Goal: Find specific page/section: Find specific page/section

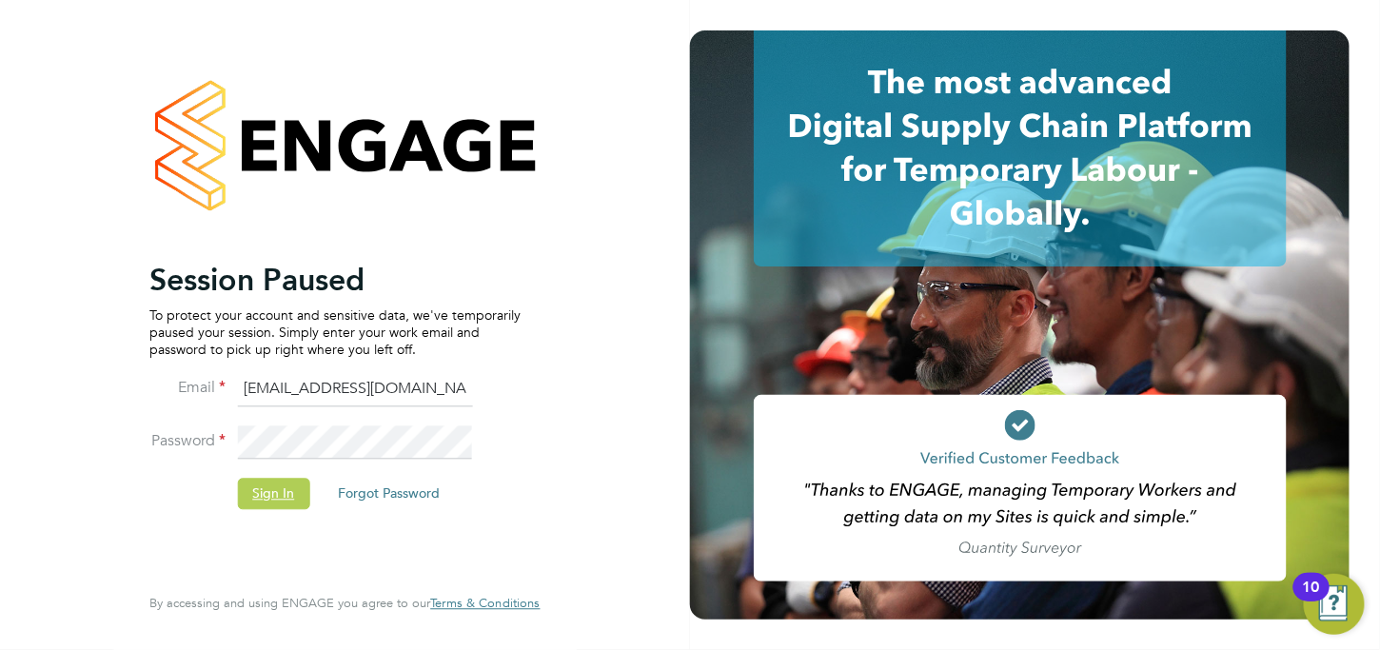
click at [262, 504] on button "Sign In" at bounding box center [273, 494] width 72 height 30
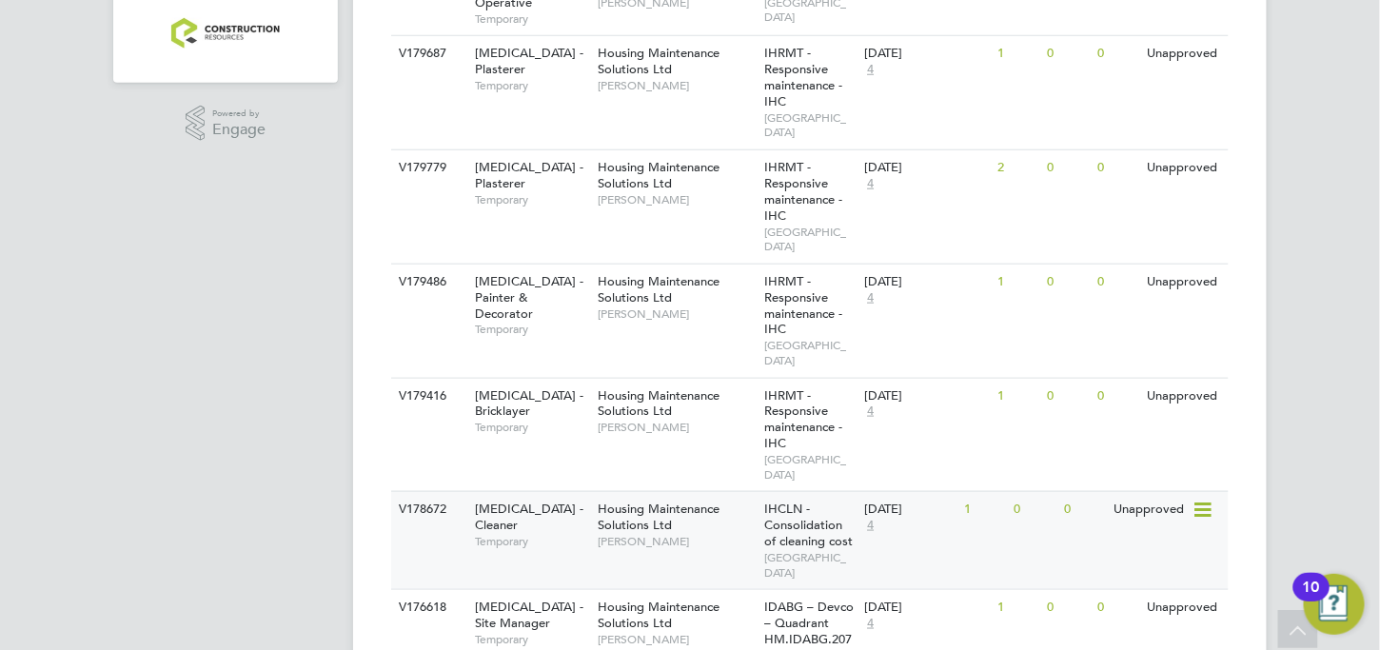
scroll to position [260, 0]
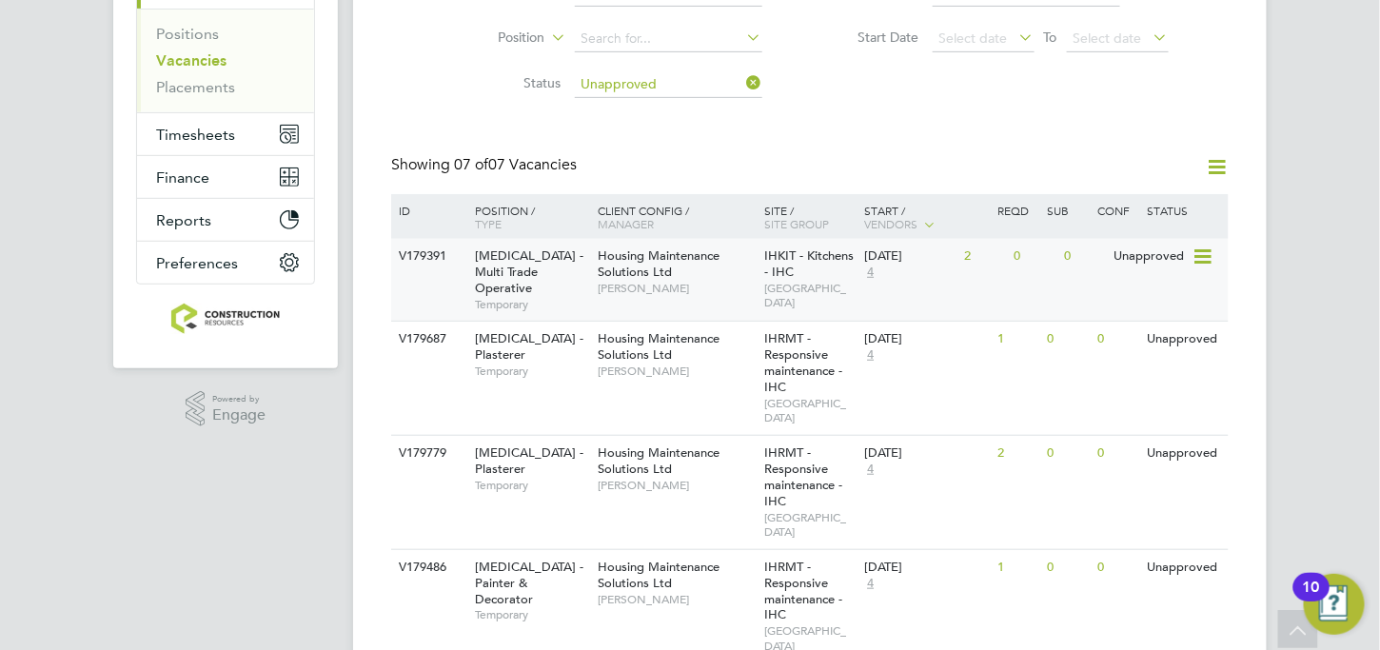
click at [793, 275] on div "IHKIT - Kitchens - IHC STONEBRIDGE" at bounding box center [810, 279] width 100 height 81
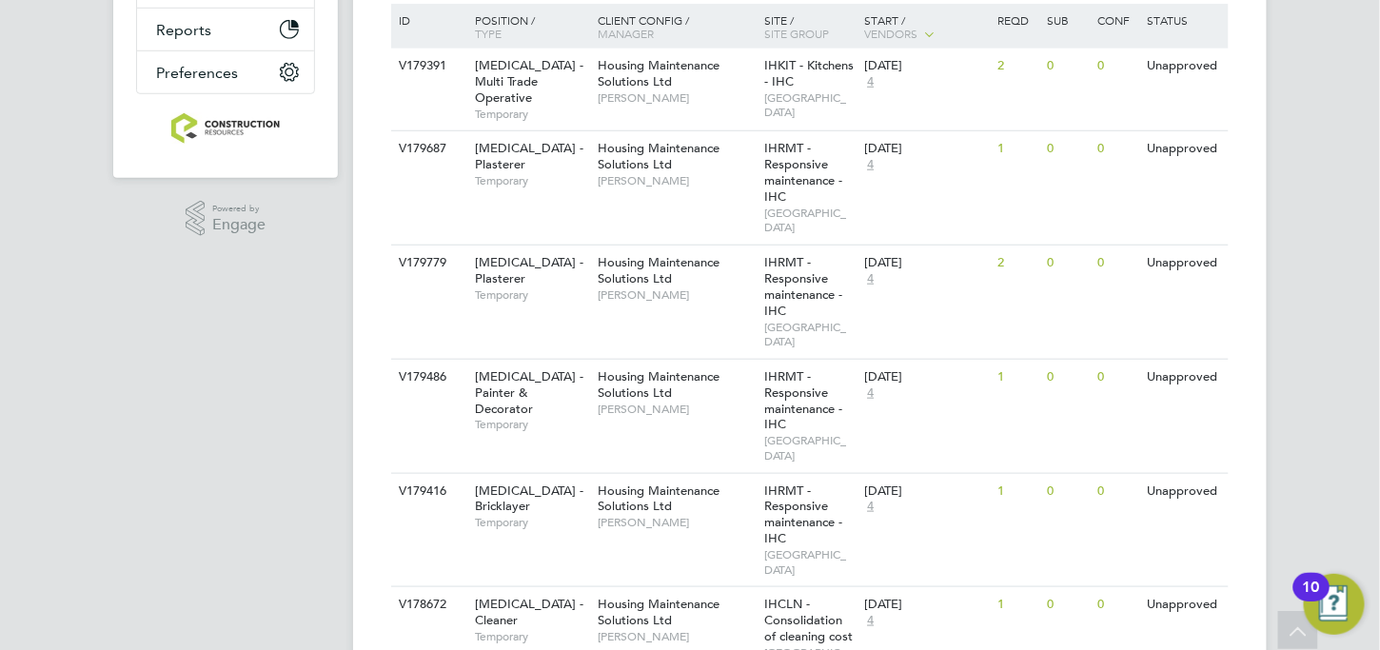
scroll to position [0, 0]
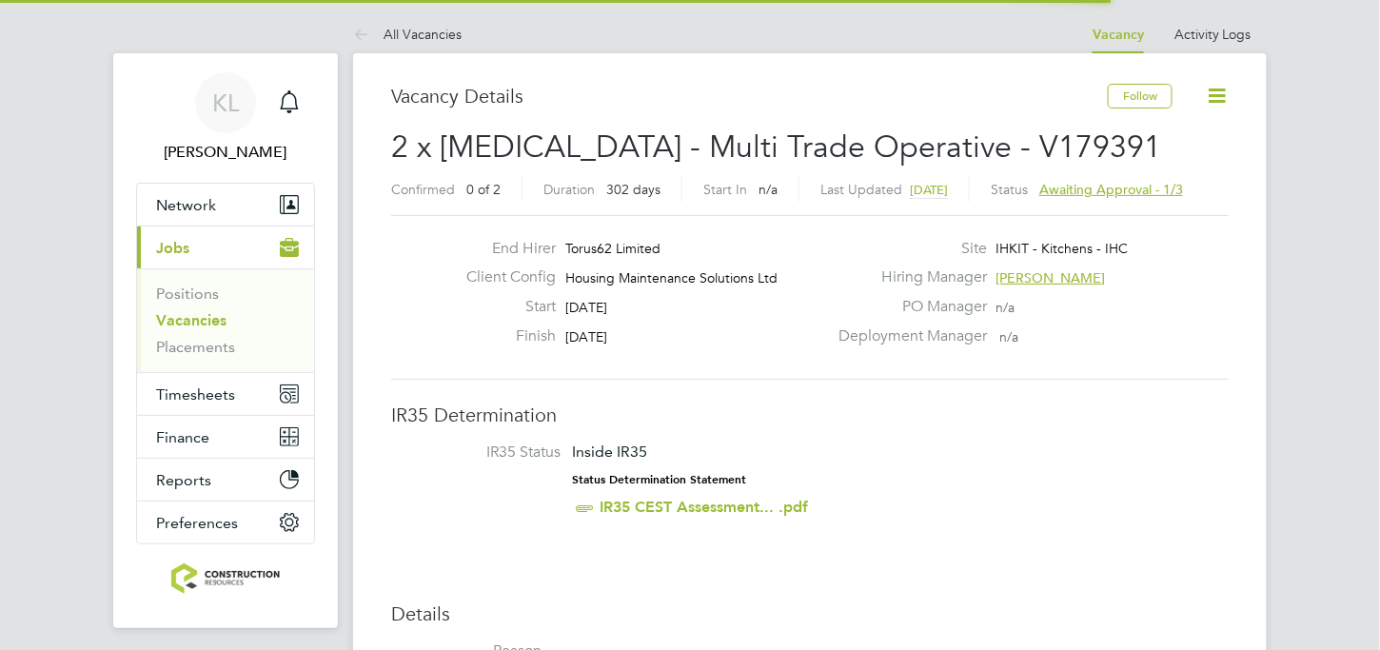
scroll to position [55, 133]
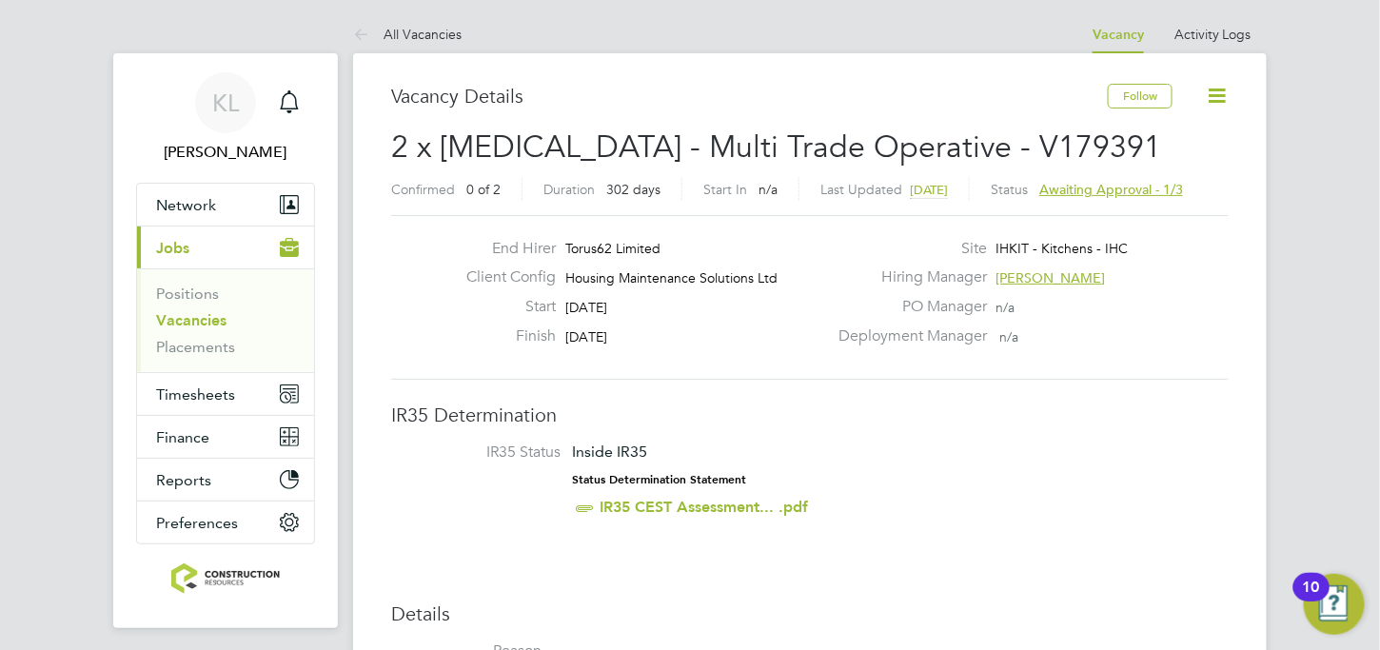
click at [1172, 184] on span "Awaiting approval - 1/3" at bounding box center [1111, 189] width 144 height 17
